Goal: Task Accomplishment & Management: Manage account settings

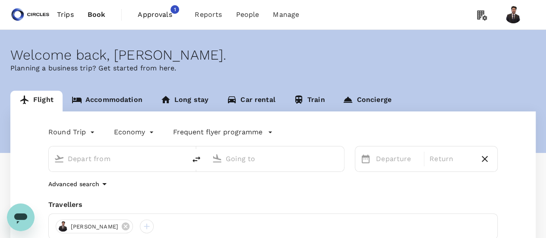
type input "Singapore Changi (SIN)"
type input "Barcelona El Prat (BCN)"
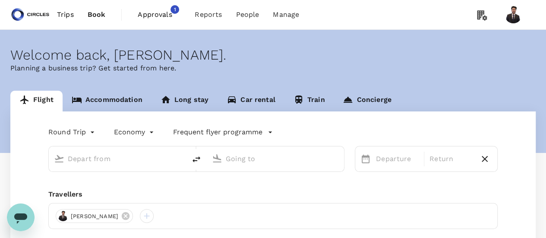
type input "Singapore Changi (SIN)"
type input "Barcelona El Prat (BCN)"
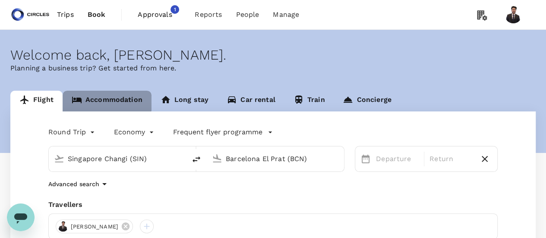
click at [106, 99] on link "Accommodation" at bounding box center [107, 101] width 89 height 21
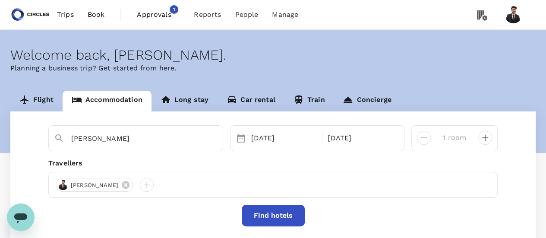
click at [158, 20] on span "Approvals 1" at bounding box center [158, 15] width 43 height 14
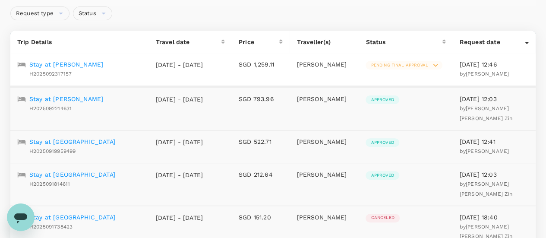
scroll to position [88, 0]
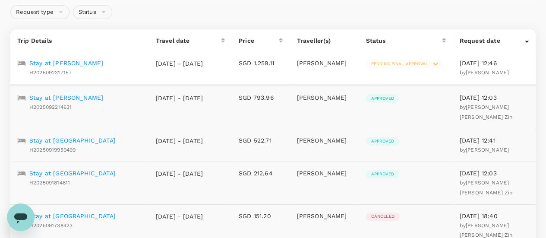
click at [71, 64] on p "Stay at [PERSON_NAME]" at bounding box center [66, 63] width 74 height 9
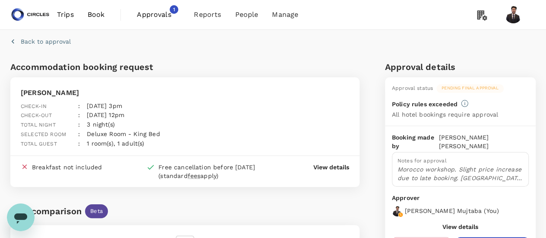
scroll to position [39, 0]
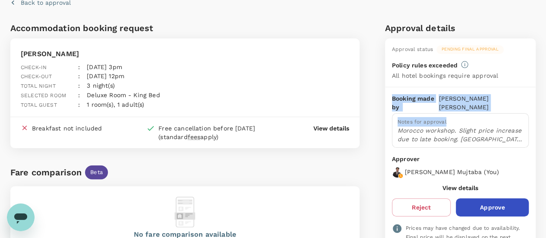
drag, startPoint x: 544, startPoint y: 83, endPoint x: 545, endPoint y: 104, distance: 20.8
click at [545, 104] on div "Back to approval Accommodation booking request [PERSON_NAME] Check-in : [DATE] …" at bounding box center [273, 227] width 546 height 472
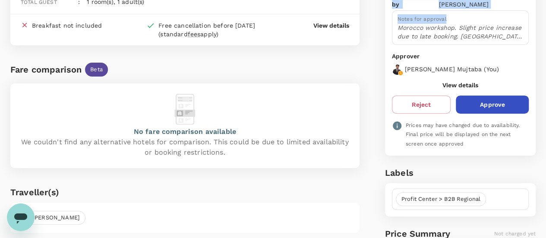
scroll to position [137, 0]
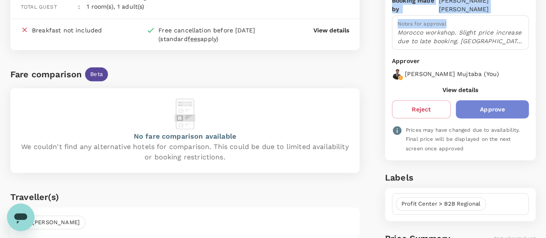
click at [513, 100] on button "Approve" at bounding box center [492, 109] width 73 height 18
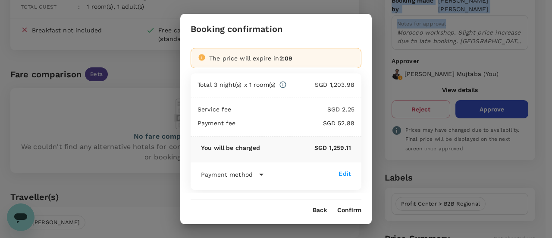
click at [345, 207] on button "Confirm" at bounding box center [349, 210] width 24 height 7
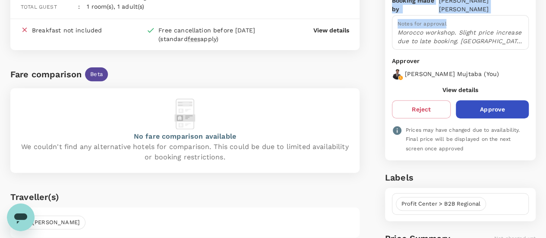
scroll to position [0, 0]
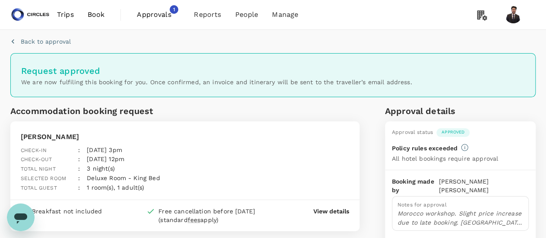
click at [160, 10] on span "Approvals" at bounding box center [158, 14] width 43 height 10
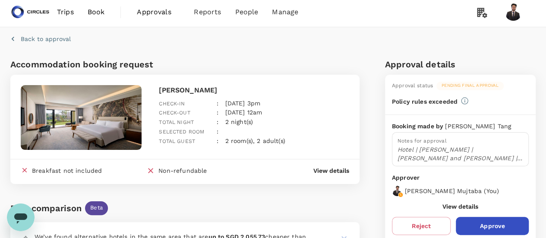
scroll to position [4, 0]
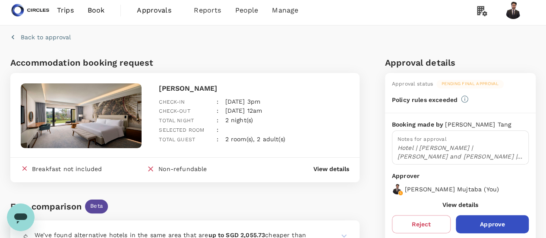
click at [341, 169] on p "View details" at bounding box center [331, 168] width 36 height 9
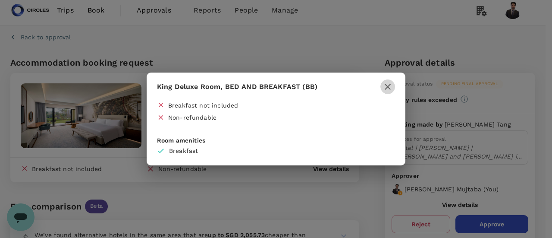
click at [388, 84] on icon "button" at bounding box center [388, 87] width 10 height 10
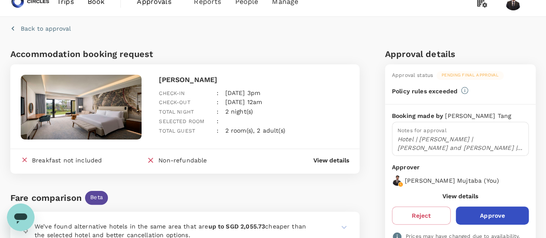
scroll to position [0, 0]
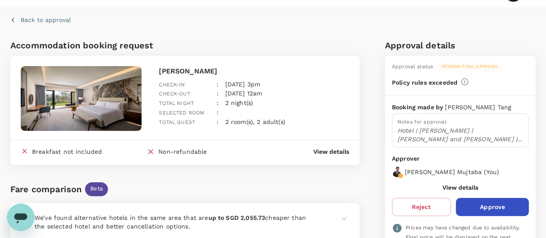
scroll to position [14, 0]
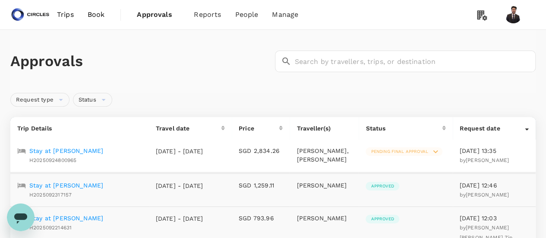
click at [435, 151] on icon at bounding box center [435, 151] width 9 height 9
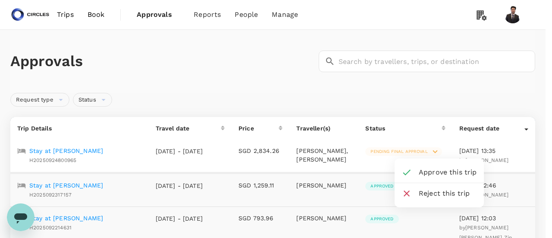
click at [334, 24] on div at bounding box center [276, 119] width 552 height 238
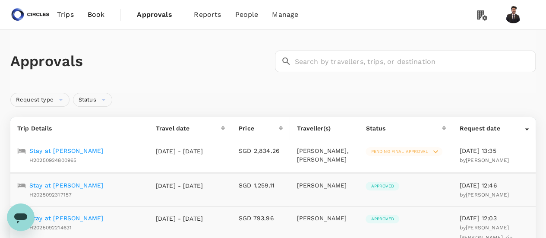
click at [434, 150] on icon at bounding box center [435, 151] width 9 height 9
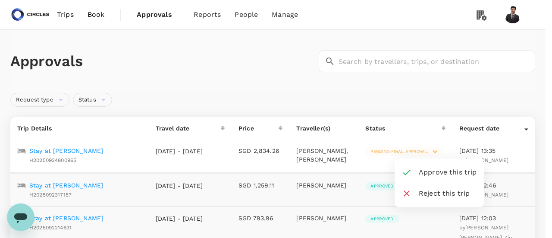
click at [89, 149] on div at bounding box center [276, 119] width 552 height 238
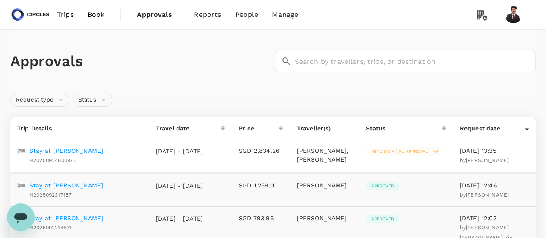
click at [89, 149] on p "Stay at [PERSON_NAME]" at bounding box center [66, 150] width 74 height 9
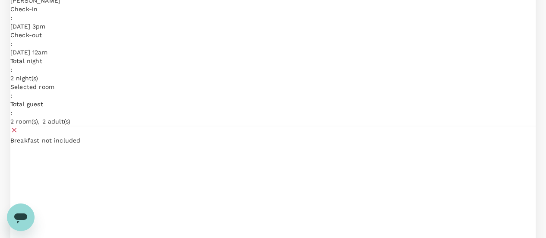
scroll to position [158, 0]
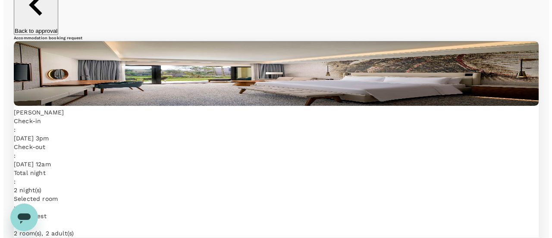
scroll to position [44, 0]
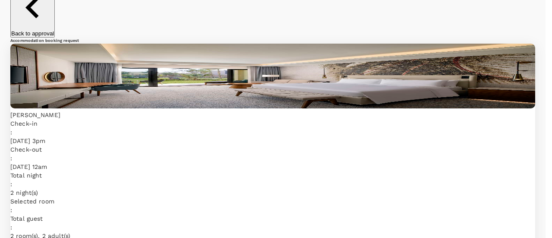
type textarea "W"
type textarea "A"
type textarea "Ayesha has already booked so raise a new request for just Ahmer only."
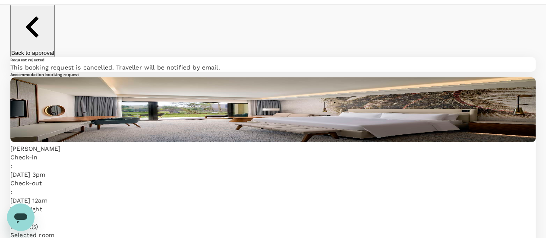
scroll to position [0, 0]
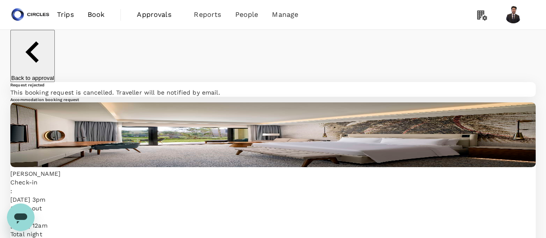
click at [154, 14] on span "Approvals" at bounding box center [158, 14] width 43 height 10
